Goal: Task Accomplishment & Management: Manage account settings

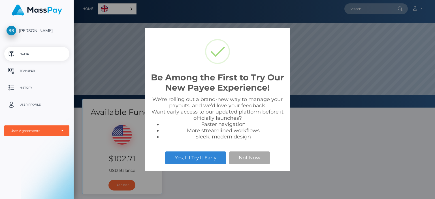
select select
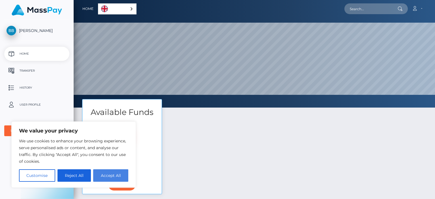
click at [108, 174] on button "Accept All" at bounding box center [110, 175] width 35 height 12
checkbox input "true"
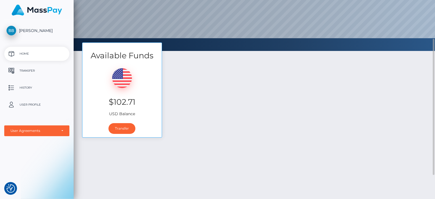
scroll to position [28, 0]
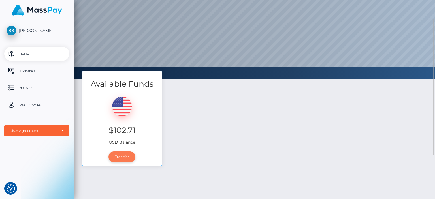
click at [123, 157] on link "Transfer" at bounding box center [121, 156] width 27 height 11
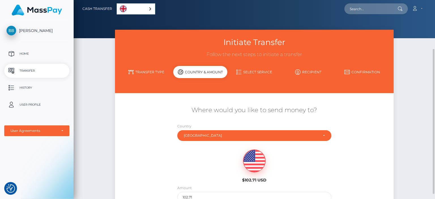
scroll to position [57, 0]
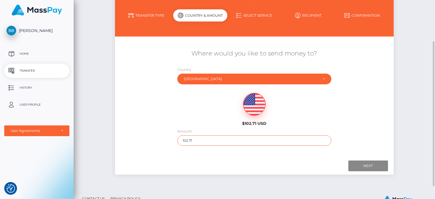
click at [220, 144] on input "102.71" at bounding box center [254, 140] width 154 height 10
click at [371, 167] on input "Next" at bounding box center [368, 166] width 40 height 11
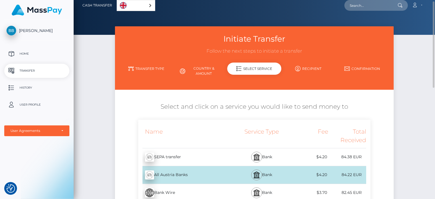
scroll to position [0, 0]
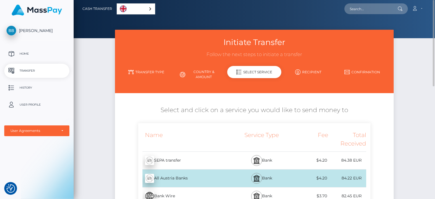
click at [142, 71] on link "Transfer Type" at bounding box center [146, 72] width 54 height 10
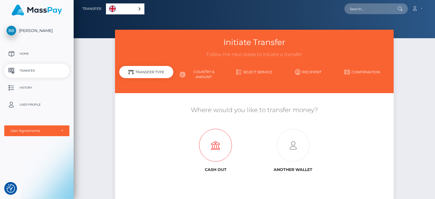
click at [228, 148] on icon at bounding box center [215, 145] width 77 height 33
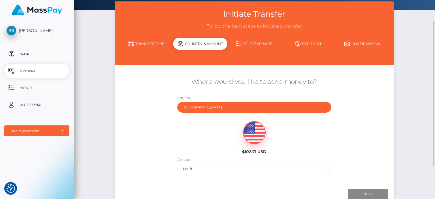
scroll to position [57, 0]
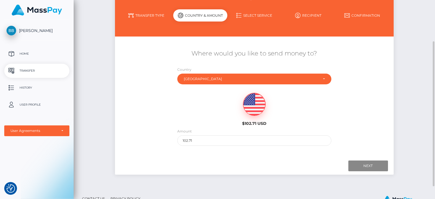
click at [250, 111] on img at bounding box center [254, 104] width 22 height 23
click at [374, 167] on input "Next" at bounding box center [368, 166] width 40 height 11
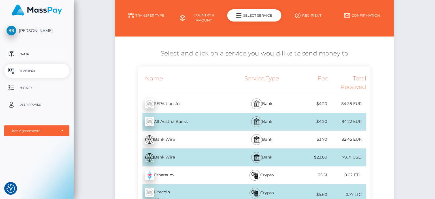
click at [31, 53] on p "Home" at bounding box center [37, 54] width 61 height 8
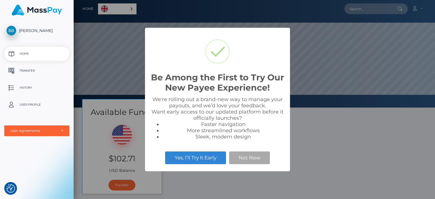
scroll to position [108, 361]
click at [249, 157] on button "Not Now" at bounding box center [249, 157] width 41 height 12
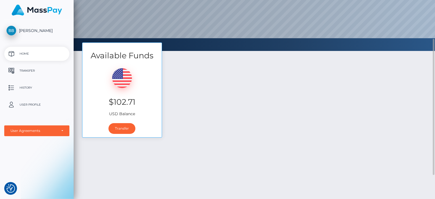
scroll to position [0, 0]
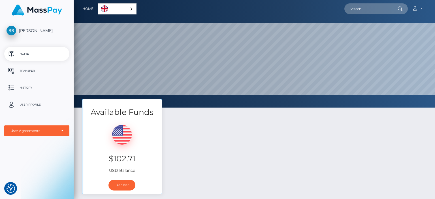
click at [31, 31] on span "[PERSON_NAME]" at bounding box center [36, 30] width 65 height 5
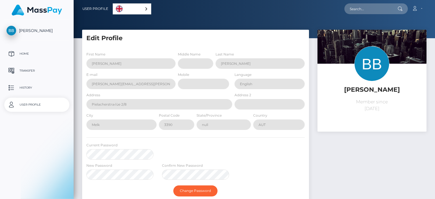
select select
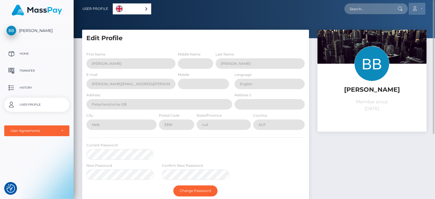
drag, startPoint x: 422, startPoint y: 9, endPoint x: 424, endPoint y: 11, distance: 3.2
click at [422, 9] on link "Account" at bounding box center [416, 9] width 17 height 12
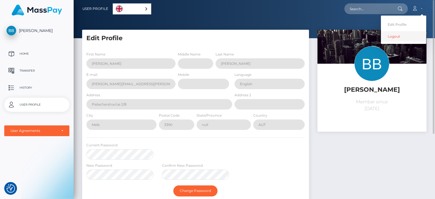
click at [396, 37] on link "Logout" at bounding box center [403, 36] width 45 height 10
